Goal: Feedback & Contribution: Leave review/rating

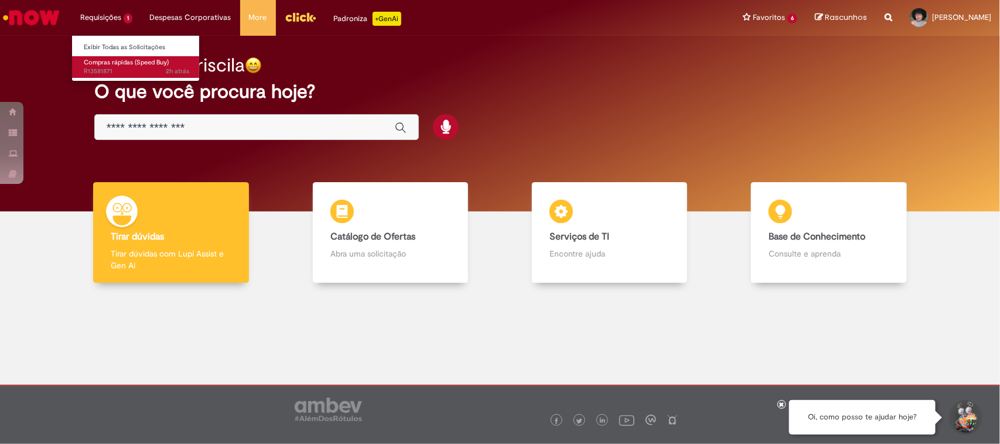
click at [100, 63] on span "Compras rápidas (Speed Buy)" at bounding box center [126, 62] width 85 height 9
click at [109, 61] on span "Compras rápidas (Speed Buy)" at bounding box center [126, 62] width 85 height 9
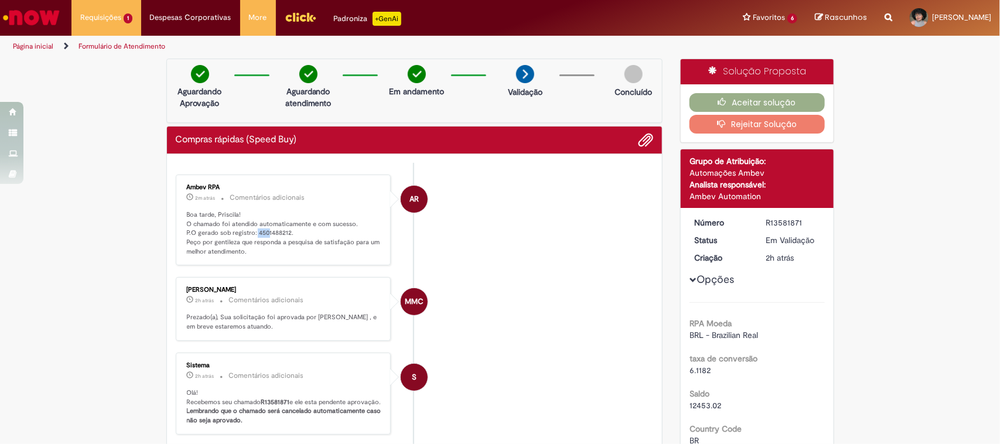
drag, startPoint x: 249, startPoint y: 233, endPoint x: 261, endPoint y: 231, distance: 11.8
click at [261, 231] on p "Boa tarde, Priscila! O chamado foi atendido automaticamente e com sucesso. P.O …" at bounding box center [284, 233] width 195 height 46
drag, startPoint x: 252, startPoint y: 232, endPoint x: 284, endPoint y: 230, distance: 32.3
click at [284, 230] on p "Boa tarde, Priscila! O chamado foi atendido automaticamente e com sucesso. P.O …" at bounding box center [284, 233] width 195 height 46
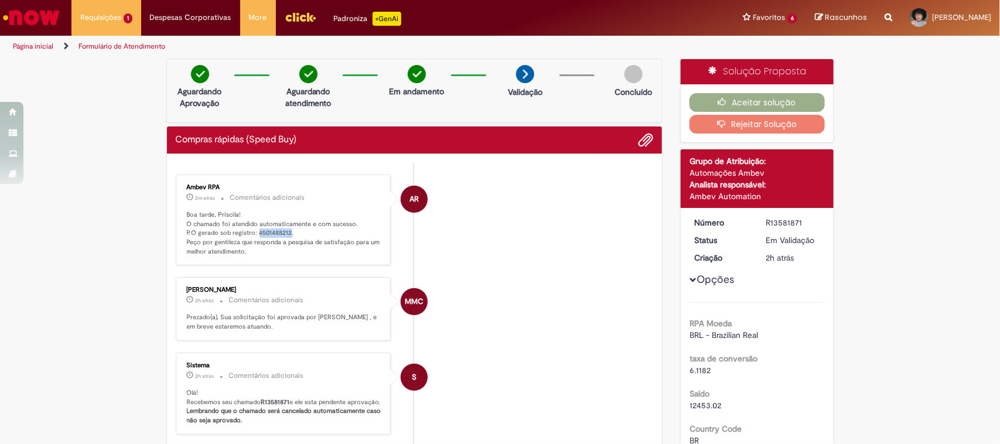
copy p "4501488212"
click at [751, 101] on button "Aceitar solução" at bounding box center [756, 102] width 135 height 19
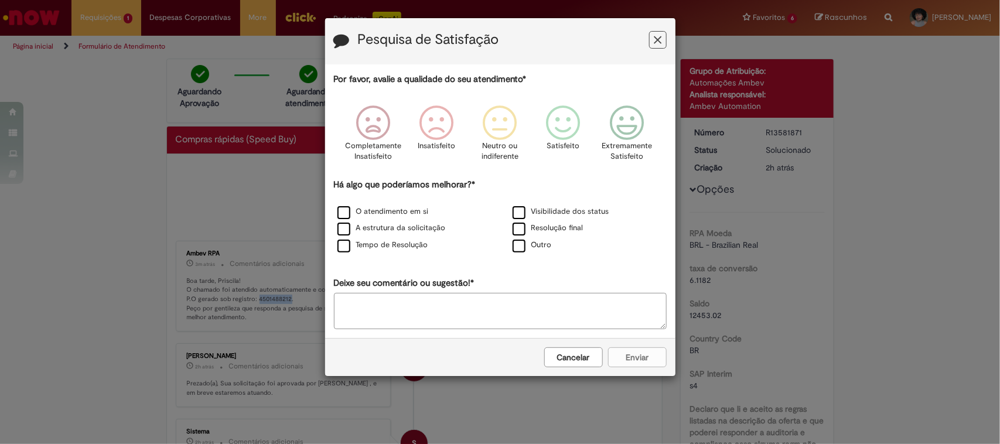
click at [669, 122] on div "Por favor, avalie a qualidade do seu atendimento* Completamente Insatisfeito In…" at bounding box center [500, 201] width 350 height 274
click at [648, 123] on div "Extremamente Satisfeito" at bounding box center [626, 137] width 67 height 80
click at [414, 245] on label "Tempo de Resolução" at bounding box center [382, 245] width 91 height 11
click at [630, 360] on button "Enviar" at bounding box center [637, 357] width 59 height 20
